Goal: Information Seeking & Learning: Learn about a topic

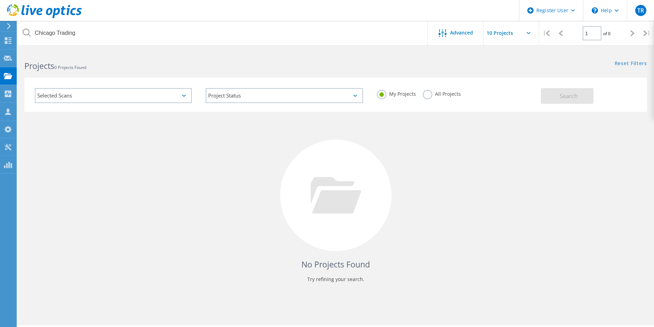
click at [450, 95] on label "All Projects" at bounding box center [442, 93] width 38 height 7
click at [0, 0] on input "All Projects" at bounding box center [0, 0] width 0 height 0
click at [570, 96] on span "Search" at bounding box center [569, 96] width 18 height 8
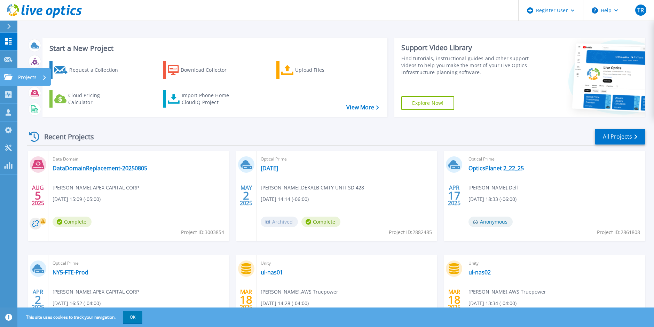
click at [11, 77] on icon at bounding box center [8, 77] width 8 height 6
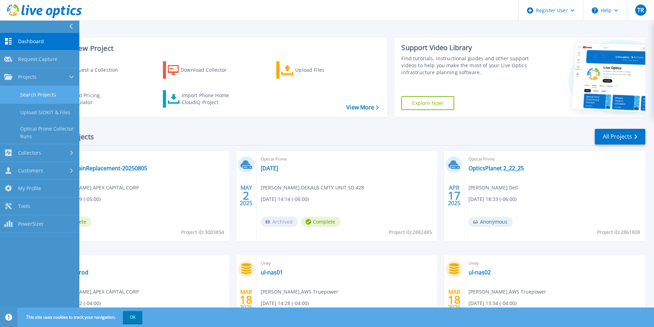
click at [36, 89] on link "Search Projects" at bounding box center [39, 95] width 79 height 18
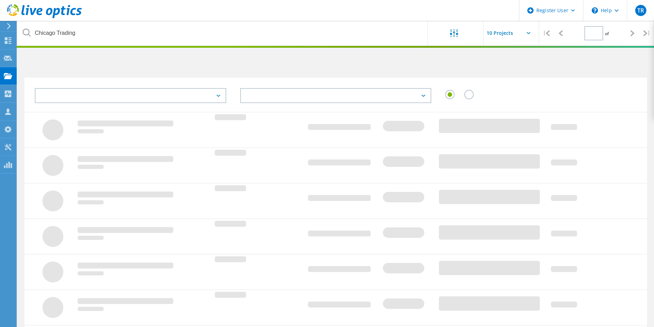
type input "1"
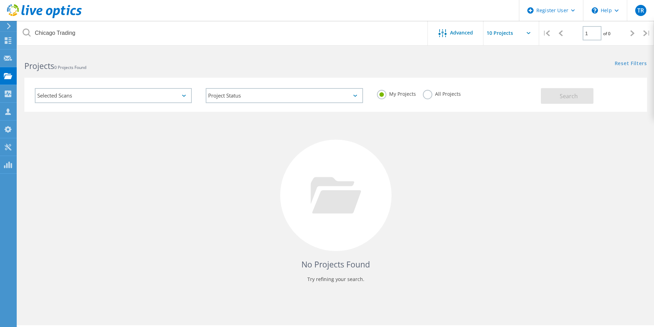
click at [428, 93] on label "All Projects" at bounding box center [442, 93] width 38 height 7
click at [0, 0] on input "All Projects" at bounding box center [0, 0] width 0 height 0
click at [558, 95] on button "Search" at bounding box center [567, 96] width 53 height 16
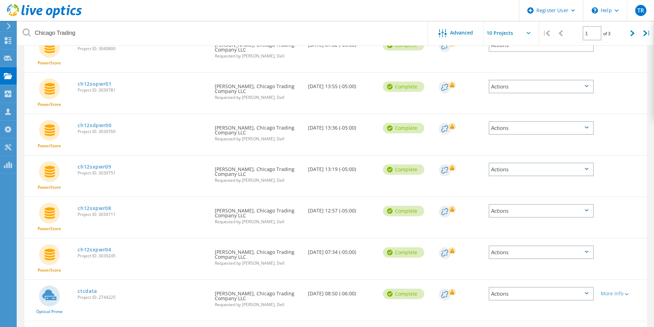
scroll to position [104, 0]
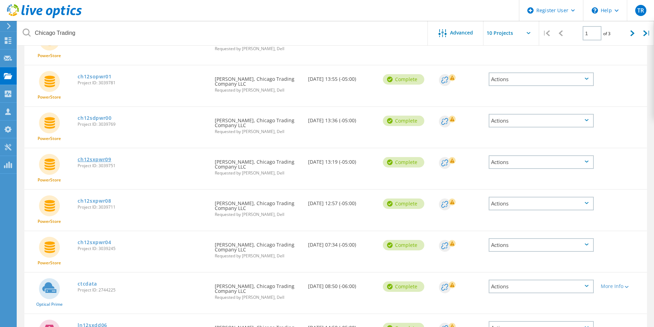
click at [97, 161] on link "ch12sxpwr09" at bounding box center [95, 159] width 34 height 5
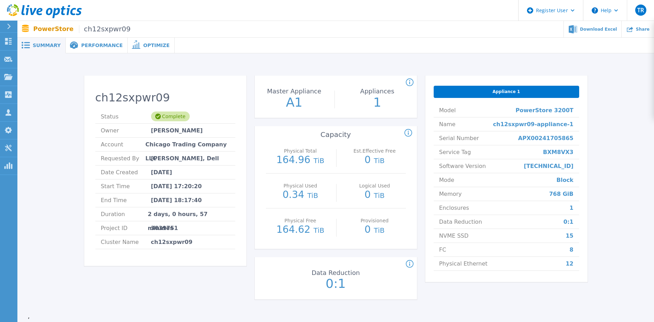
click at [85, 44] on span "Performance" at bounding box center [101, 45] width 41 height 5
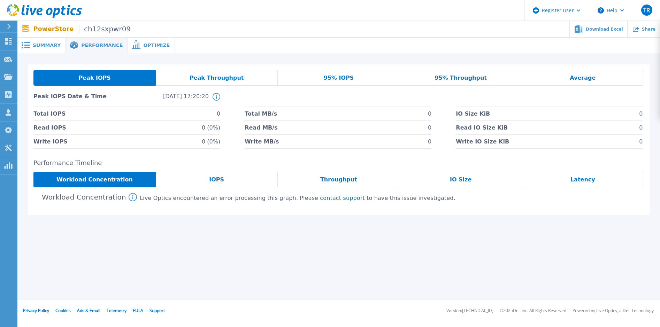
click at [216, 177] on span "IOPS" at bounding box center [216, 180] width 15 height 6
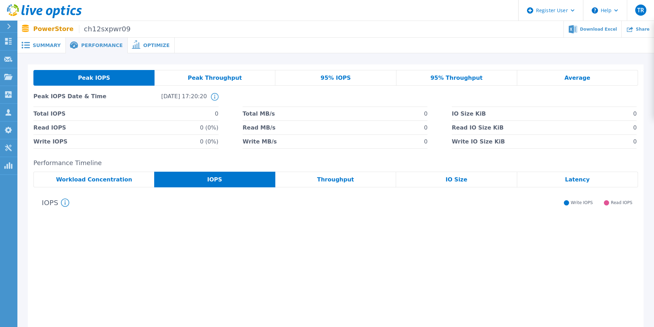
click at [113, 175] on div "Workload Concentration" at bounding box center [93, 180] width 121 height 16
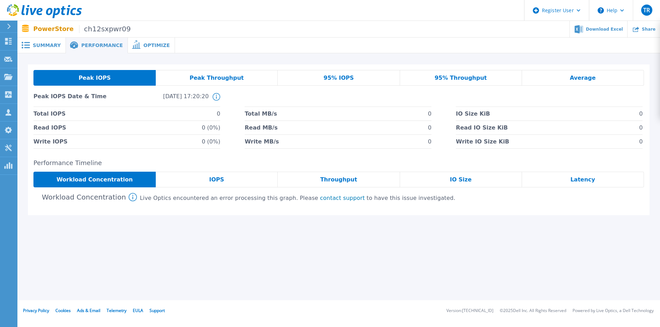
click at [43, 45] on span "Summary" at bounding box center [47, 45] width 28 height 5
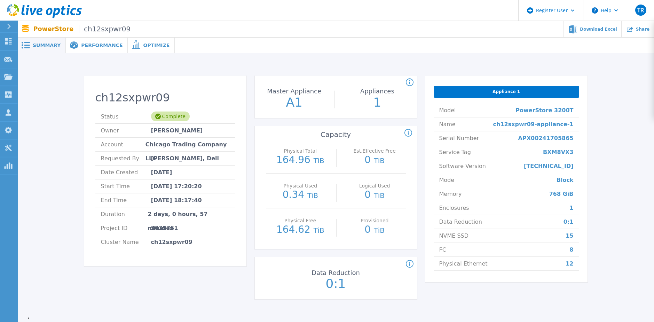
click at [81, 44] on span "Performance" at bounding box center [101, 45] width 41 height 5
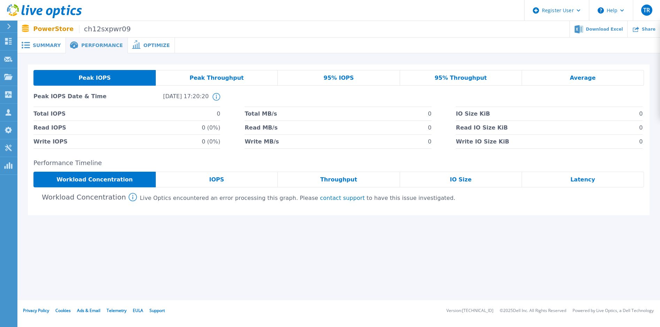
click at [320, 198] on link "contact support" at bounding box center [342, 198] width 45 height 7
drag, startPoint x: 36, startPoint y: 39, endPoint x: 41, endPoint y: 42, distance: 5.5
click at [36, 39] on div "Summary" at bounding box center [41, 46] width 48 height 16
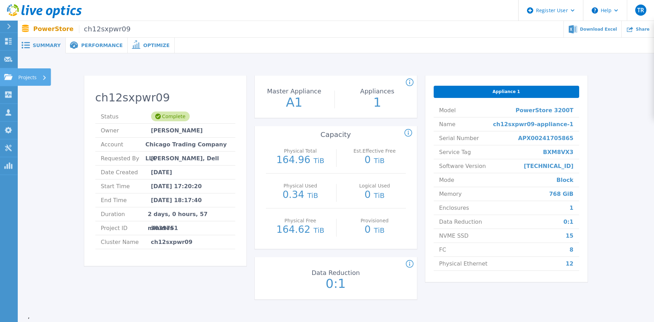
click at [11, 75] on icon at bounding box center [8, 77] width 8 height 6
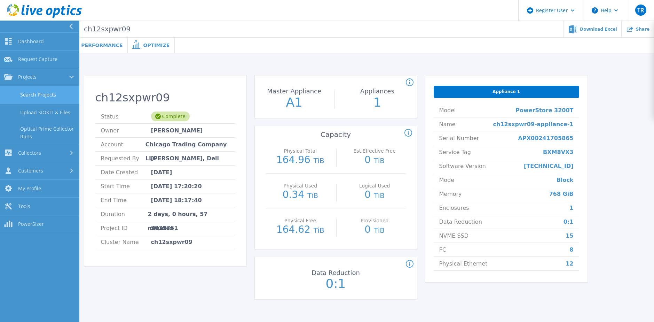
click at [46, 96] on link "Search Projects" at bounding box center [39, 95] width 79 height 18
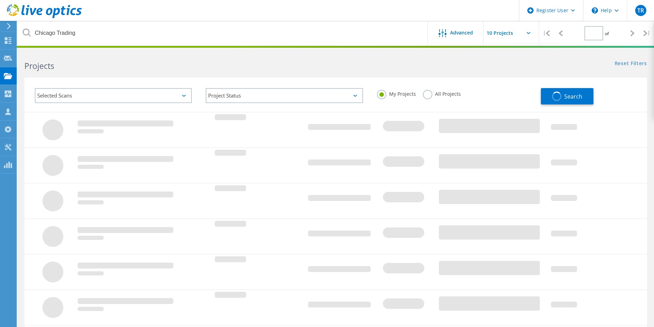
type input "1"
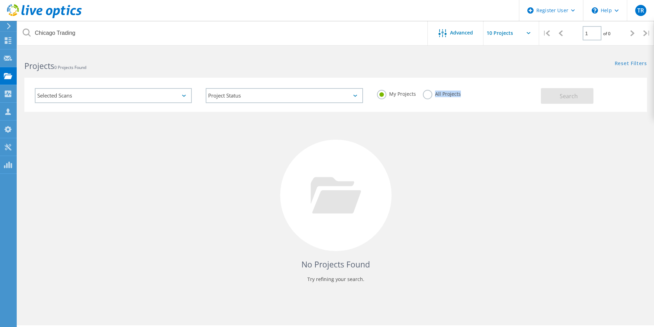
click at [429, 99] on div "All Projects" at bounding box center [442, 95] width 38 height 10
click at [428, 99] on div "All Projects" at bounding box center [442, 95] width 38 height 10
click at [426, 96] on label "All Projects" at bounding box center [442, 93] width 38 height 7
click at [0, 0] on input "All Projects" at bounding box center [0, 0] width 0 height 0
click at [577, 93] on span "Search" at bounding box center [569, 96] width 18 height 8
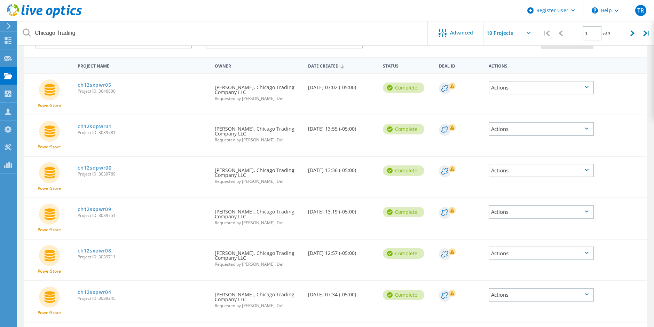
scroll to position [70, 0]
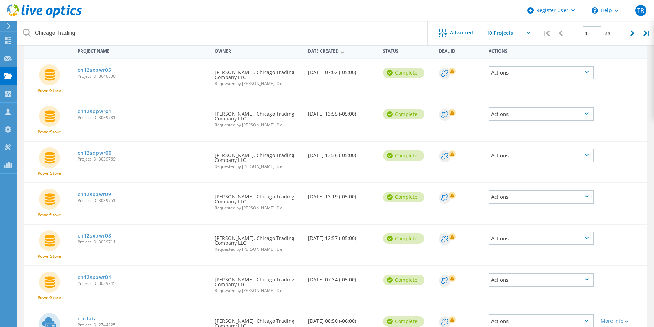
click at [100, 233] on link "ch12sxpwr08" at bounding box center [95, 235] width 34 height 5
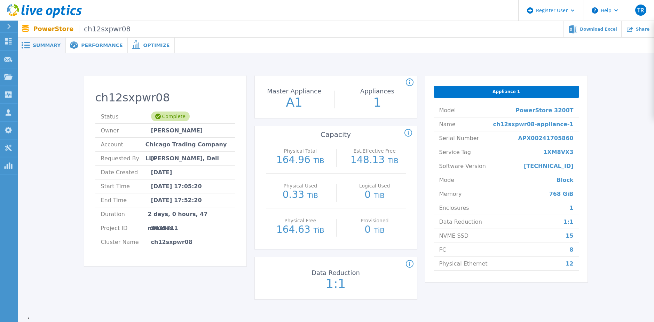
click at [90, 44] on span "Performance" at bounding box center [101, 45] width 41 height 5
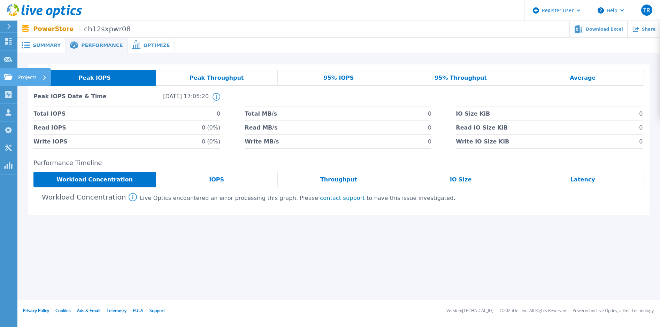
click at [8, 77] on icon at bounding box center [8, 77] width 8 height 6
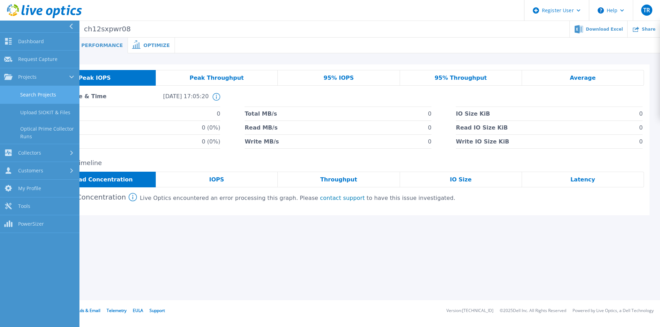
click at [45, 97] on link "Search Projects" at bounding box center [39, 95] width 79 height 18
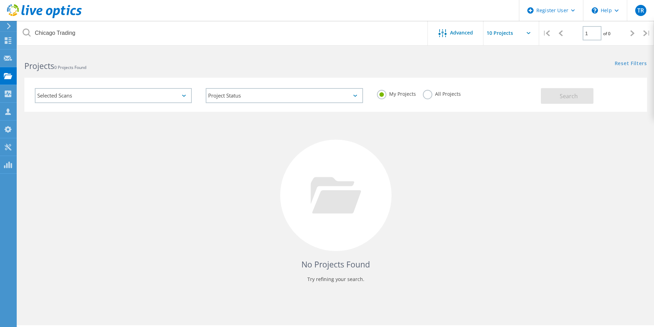
click at [431, 95] on label "All Projects" at bounding box center [442, 93] width 38 height 7
click at [0, 0] on input "All Projects" at bounding box center [0, 0] width 0 height 0
click at [581, 96] on button "Search" at bounding box center [567, 96] width 53 height 16
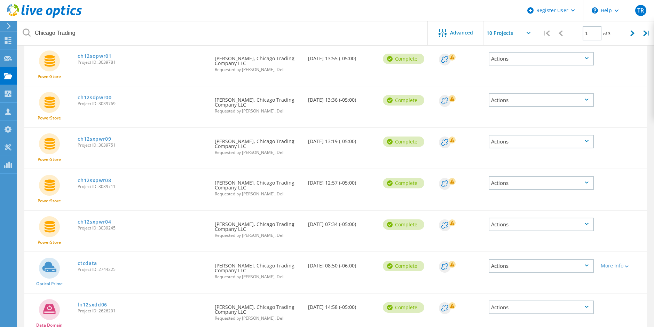
scroll to position [139, 0]
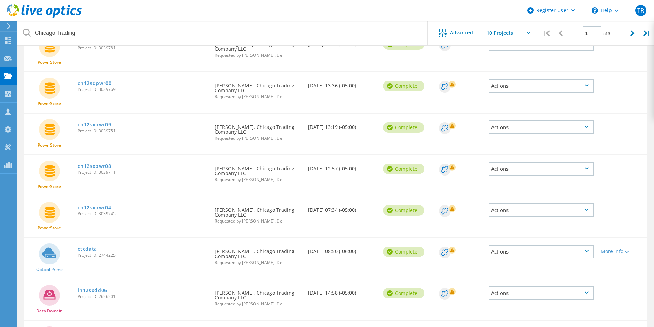
click at [103, 206] on link "ch12sxpwr04" at bounding box center [95, 207] width 34 height 5
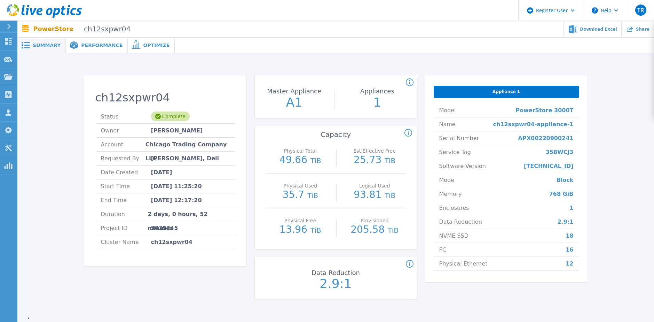
click at [90, 45] on span "Performance" at bounding box center [101, 45] width 41 height 5
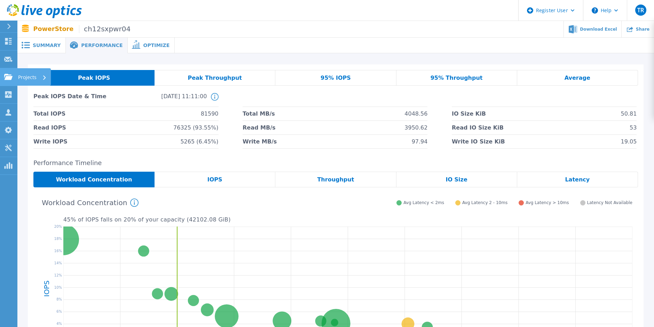
click at [9, 75] on icon at bounding box center [8, 77] width 8 height 6
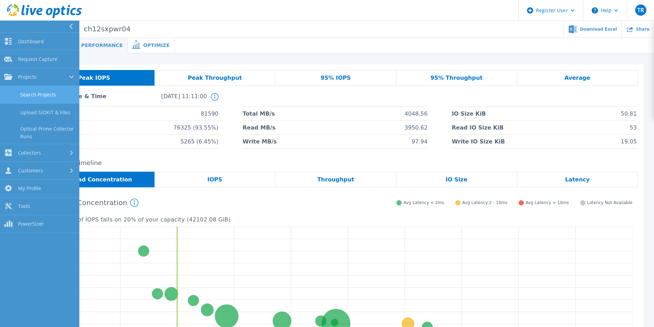
click at [33, 95] on link "Search Projects" at bounding box center [39, 95] width 79 height 18
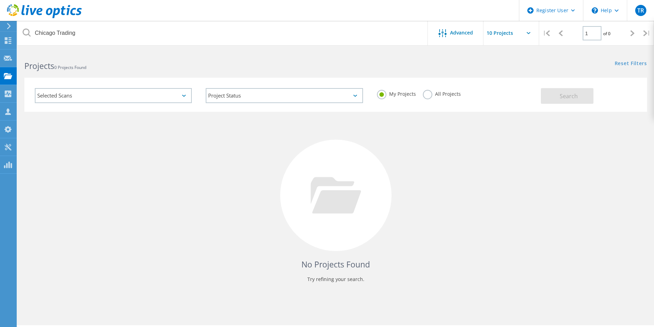
click at [437, 93] on label "All Projects" at bounding box center [442, 93] width 38 height 7
click at [0, 0] on input "All Projects" at bounding box center [0, 0] width 0 height 0
click at [578, 96] on button "Search" at bounding box center [567, 96] width 53 height 16
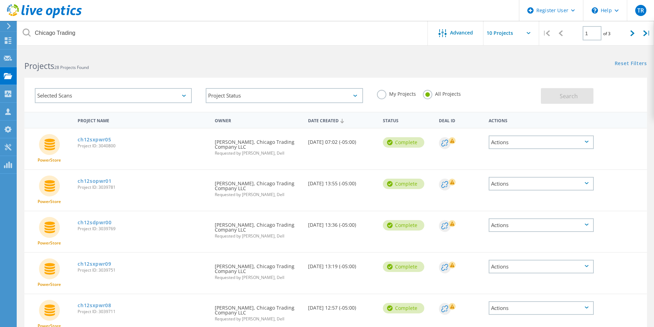
drag, startPoint x: 117, startPoint y: 311, endPoint x: 99, endPoint y: 313, distance: 18.3
click at [99, 313] on span "Project ID: 3039711" at bounding box center [143, 312] width 130 height 4
copy span "3039711"
click at [100, 304] on link "ch12sxpwr08" at bounding box center [95, 305] width 34 height 5
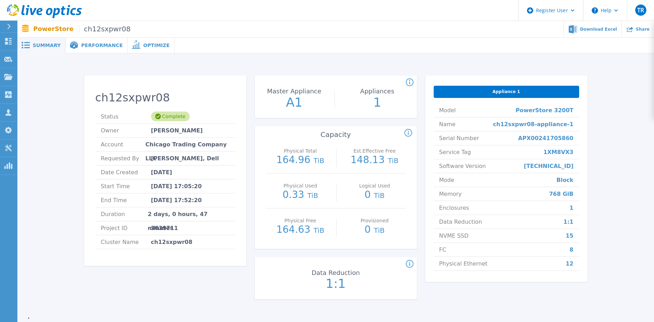
click at [90, 46] on span "Performance" at bounding box center [101, 45] width 41 height 5
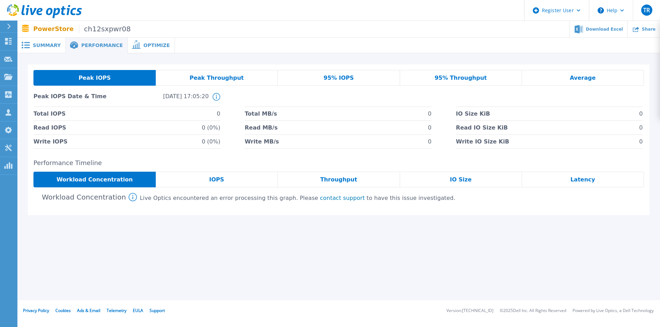
click at [320, 201] on link "contact support" at bounding box center [342, 198] width 45 height 7
click at [41, 43] on span "Summary" at bounding box center [47, 45] width 28 height 5
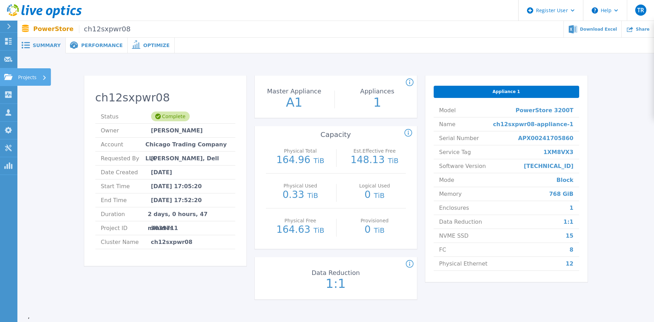
click at [6, 74] on icon at bounding box center [8, 77] width 8 height 6
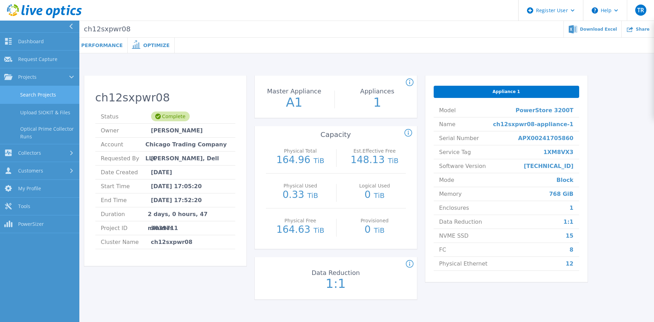
click at [41, 92] on link "Search Projects" at bounding box center [39, 95] width 79 height 18
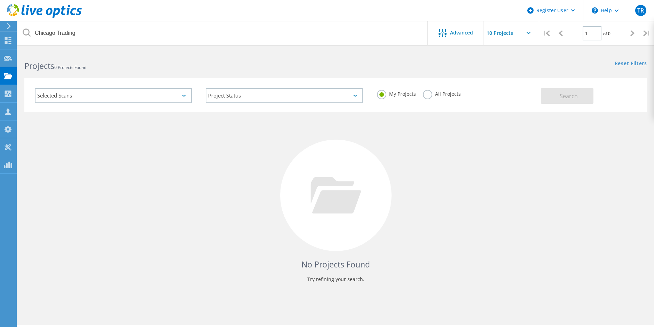
click at [427, 92] on label "All Projects" at bounding box center [442, 93] width 38 height 7
click at [0, 0] on input "All Projects" at bounding box center [0, 0] width 0 height 0
click at [566, 95] on span "Search" at bounding box center [569, 96] width 18 height 8
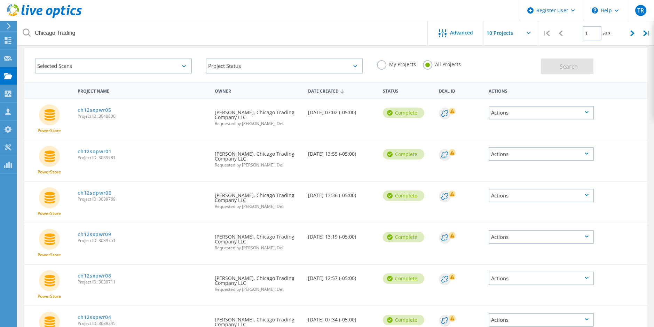
scroll to position [104, 0]
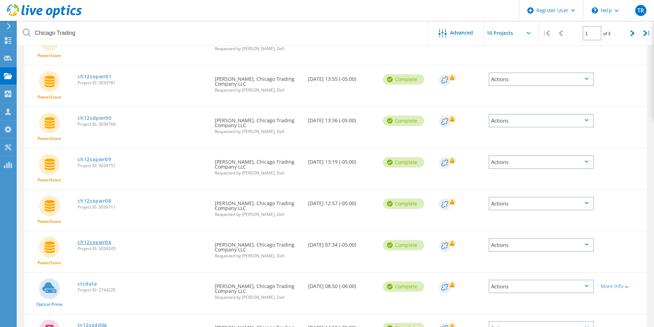
click at [98, 242] on link "ch12sxpwr04" at bounding box center [95, 242] width 34 height 5
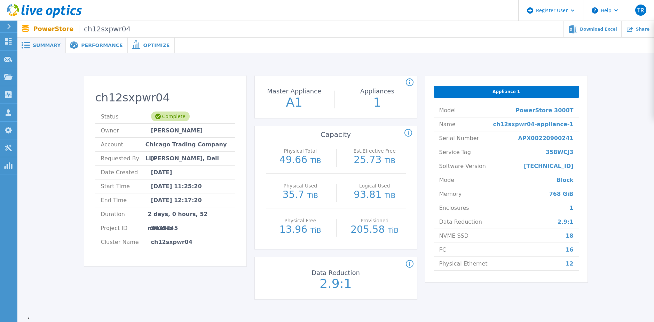
click at [86, 45] on span "Performance" at bounding box center [101, 45] width 41 height 5
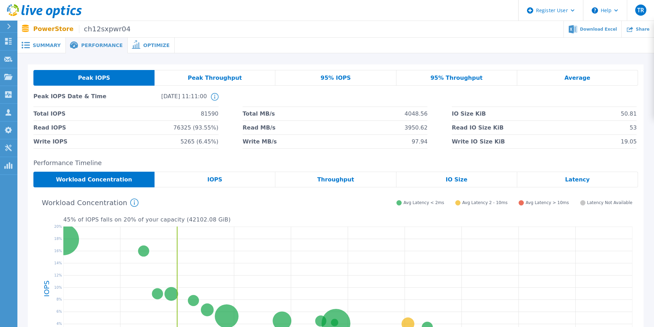
click at [38, 41] on div "Summary" at bounding box center [41, 46] width 48 height 16
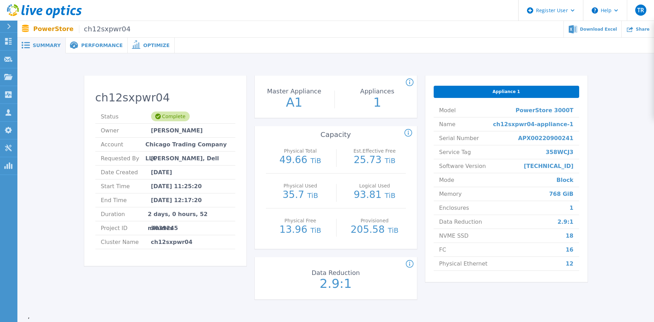
click at [95, 43] on span "Performance" at bounding box center [101, 45] width 41 height 5
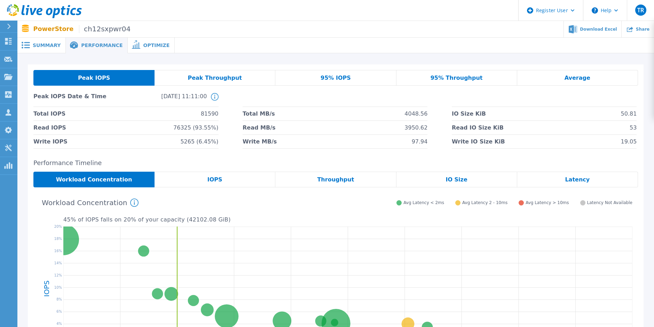
click at [42, 44] on span "Summary" at bounding box center [47, 45] width 28 height 5
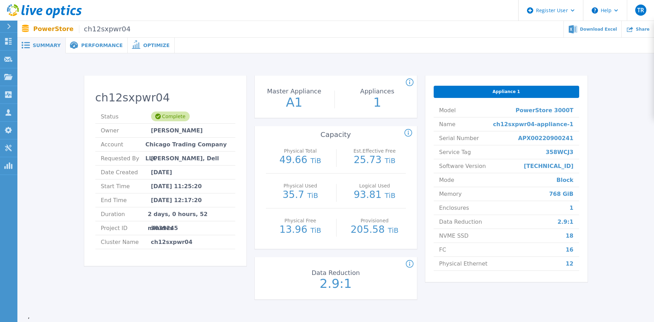
click at [95, 47] on span "Performance" at bounding box center [101, 45] width 41 height 5
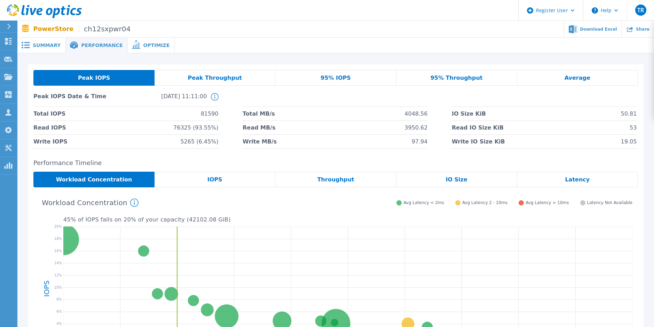
click at [50, 43] on span "Summary" at bounding box center [47, 45] width 28 height 5
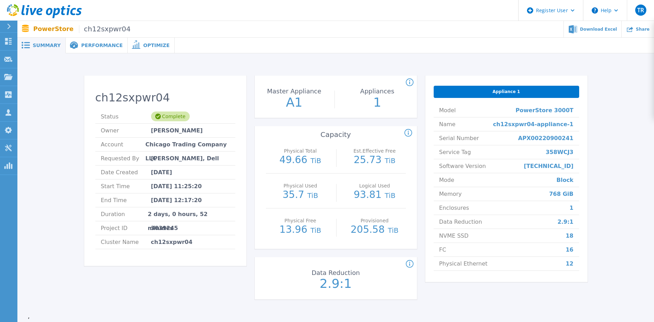
click at [98, 51] on div "Performance" at bounding box center [97, 46] width 62 height 16
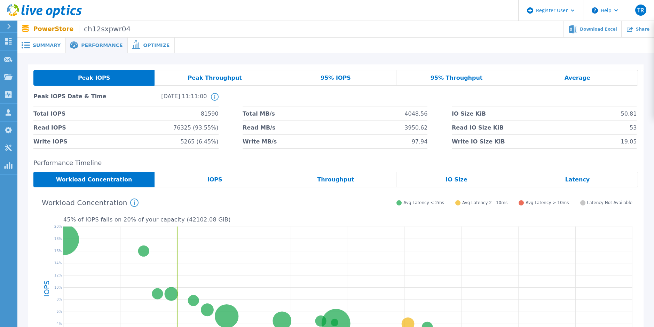
click at [38, 44] on span "Summary" at bounding box center [47, 45] width 28 height 5
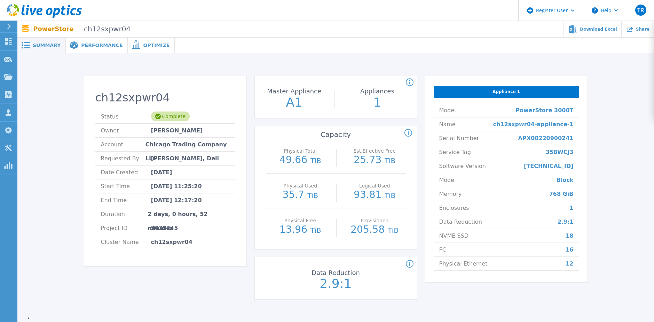
click at [99, 43] on span "Performance" at bounding box center [101, 45] width 41 height 5
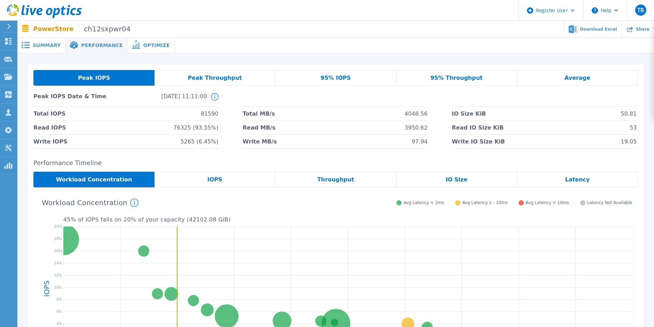
click at [243, 180] on div "IOPS" at bounding box center [215, 180] width 121 height 16
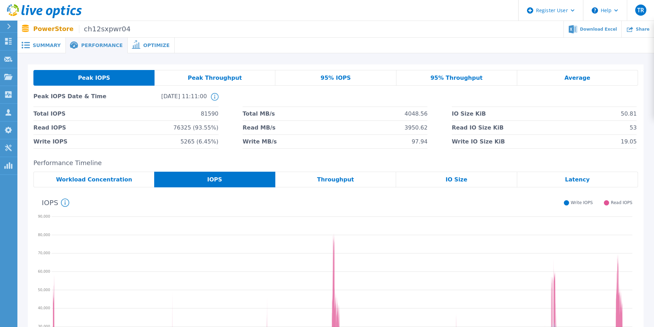
click at [335, 76] on span "95% IOPS" at bounding box center [336, 78] width 30 height 6
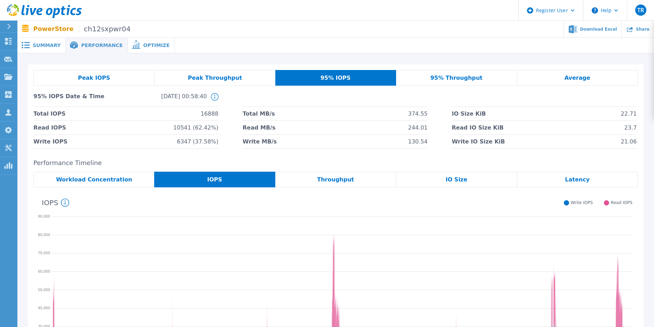
click at [132, 42] on icon at bounding box center [136, 44] width 8 height 8
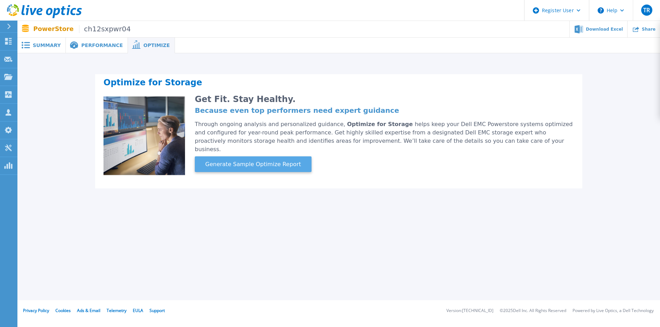
click at [254, 160] on span "Generate Sample Optimize Report" at bounding box center [252, 164] width 101 height 8
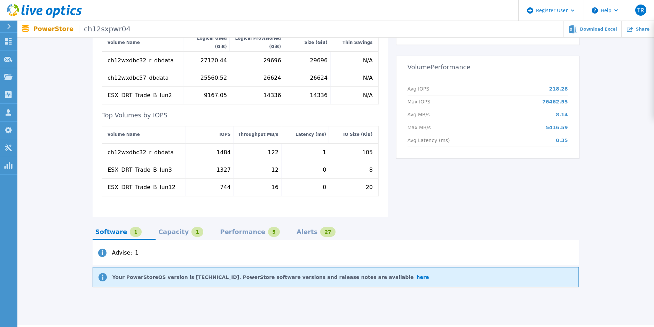
scroll to position [279, 0]
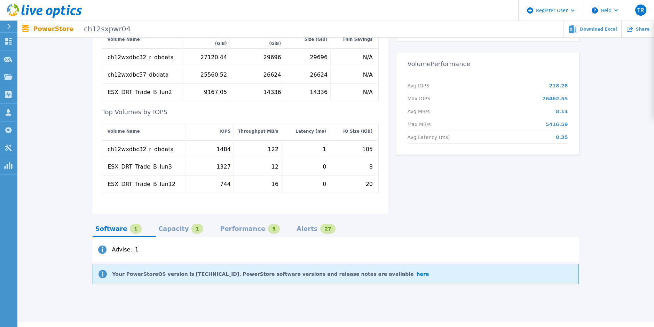
click at [297, 226] on div "Alerts" at bounding box center [307, 229] width 21 height 6
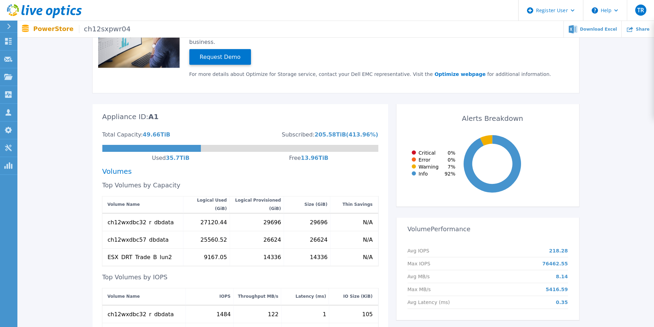
scroll to position [104, 0]
